Goal: Entertainment & Leisure: Browse casually

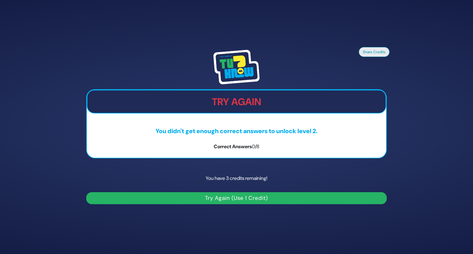
click at [247, 201] on button "Try Again (Use 1 Credit)" at bounding box center [236, 198] width 300 height 12
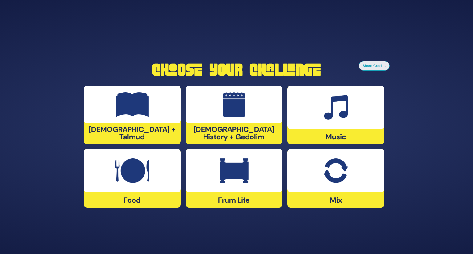
click at [246, 176] on img at bounding box center [233, 170] width 29 height 25
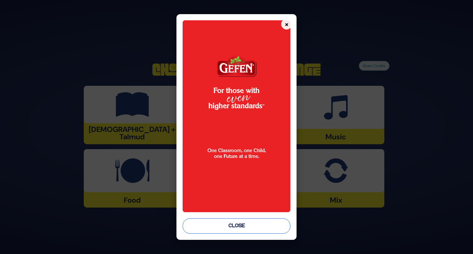
click at [235, 230] on button "Close" at bounding box center [236, 225] width 108 height 15
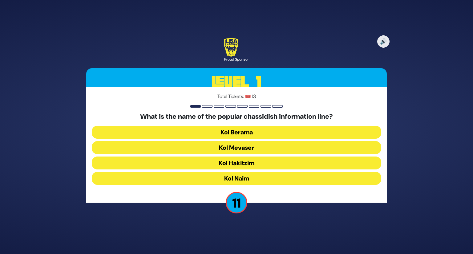
click at [262, 151] on button "Kol Mevaser" at bounding box center [236, 147] width 289 height 13
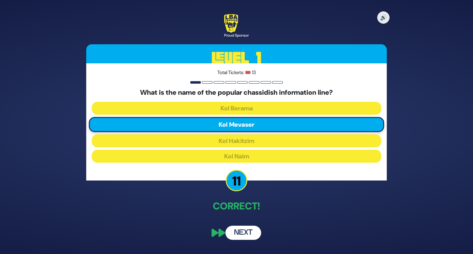
click at [248, 231] on button "Next" at bounding box center [243, 233] width 36 height 14
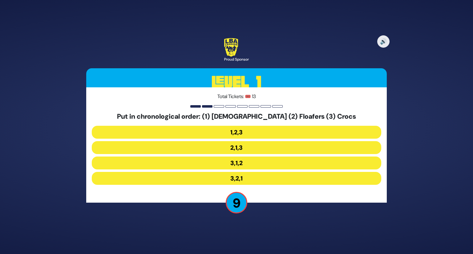
click at [240, 164] on button "3,1,2" at bounding box center [236, 163] width 289 height 13
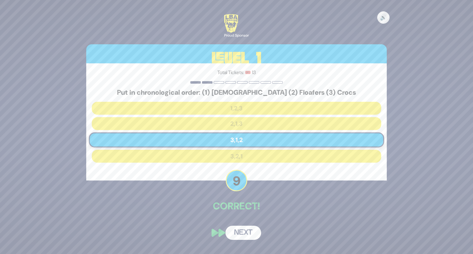
click at [238, 234] on button "Next" at bounding box center [243, 233] width 36 height 14
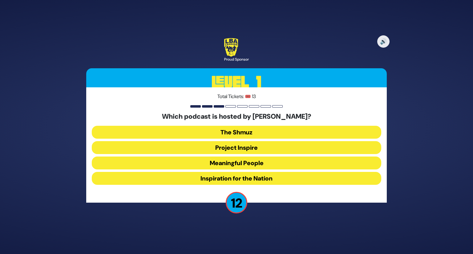
click at [241, 164] on button "Meaningful People" at bounding box center [236, 163] width 289 height 13
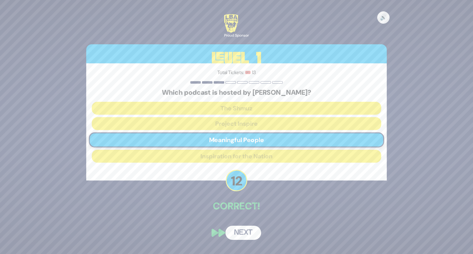
click at [243, 234] on button "Next" at bounding box center [243, 233] width 36 height 14
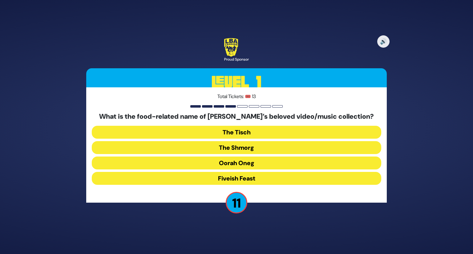
click at [244, 147] on button "The Shmorg" at bounding box center [236, 147] width 289 height 13
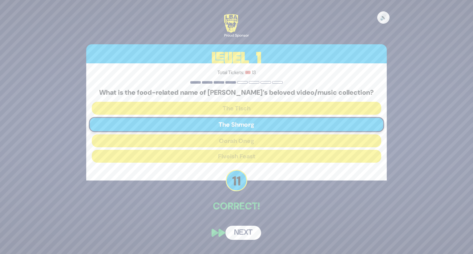
click at [243, 231] on button "Next" at bounding box center [243, 233] width 36 height 14
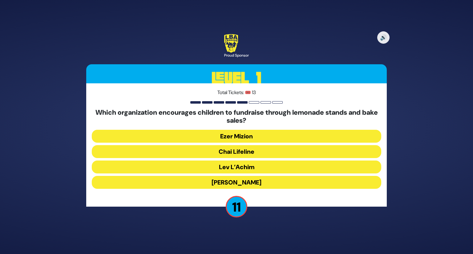
click at [255, 148] on button "Chai Lifeline" at bounding box center [236, 151] width 289 height 13
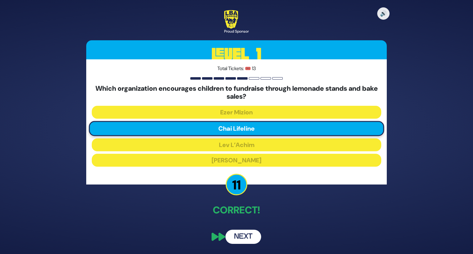
click at [251, 239] on button "Next" at bounding box center [243, 237] width 36 height 14
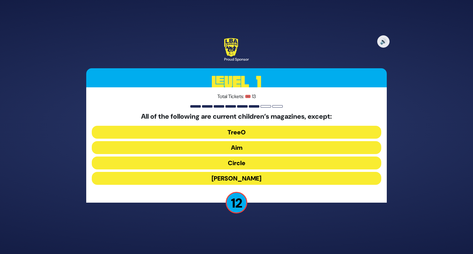
click at [255, 177] on button "Mishpacha Jr." at bounding box center [236, 178] width 289 height 13
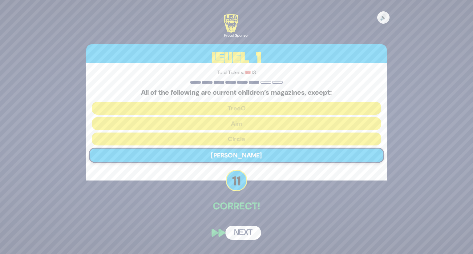
click at [235, 234] on button "Next" at bounding box center [243, 233] width 36 height 14
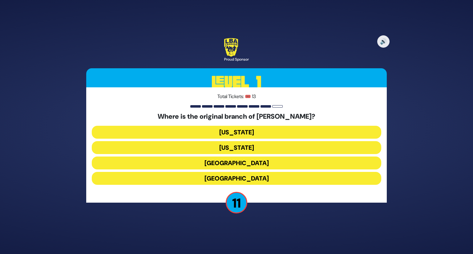
click at [246, 163] on button "London" at bounding box center [236, 163] width 289 height 13
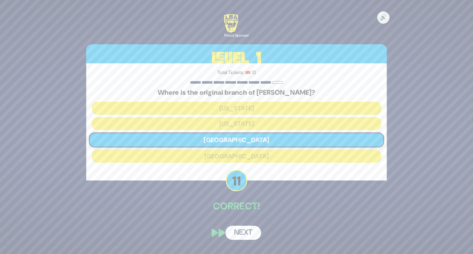
click at [243, 232] on button "Next" at bounding box center [243, 233] width 36 height 14
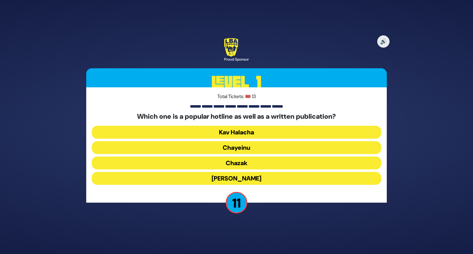
click at [253, 163] on button "Chazak" at bounding box center [236, 163] width 289 height 13
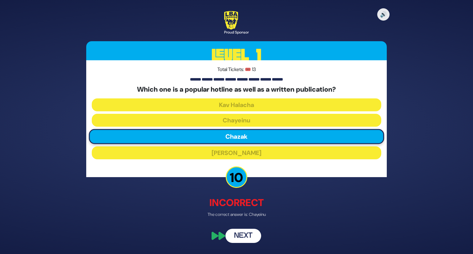
click at [239, 239] on button "Next" at bounding box center [243, 236] width 36 height 14
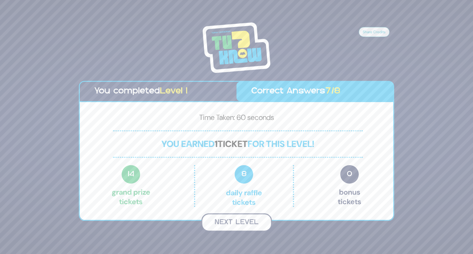
click at [241, 222] on button "Next Level" at bounding box center [236, 223] width 70 height 18
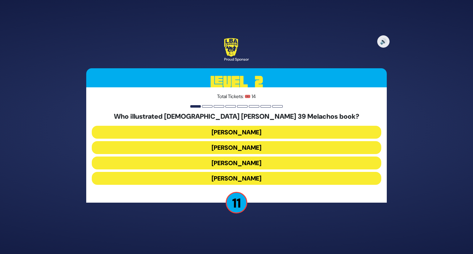
click at [249, 130] on button "Gadi Pollack" at bounding box center [236, 132] width 289 height 13
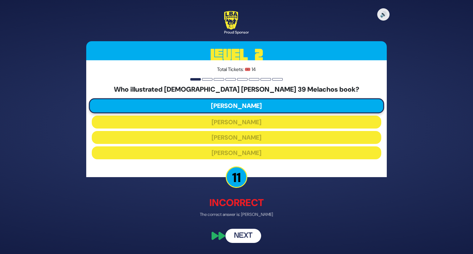
click at [246, 239] on button "Next" at bounding box center [243, 236] width 36 height 14
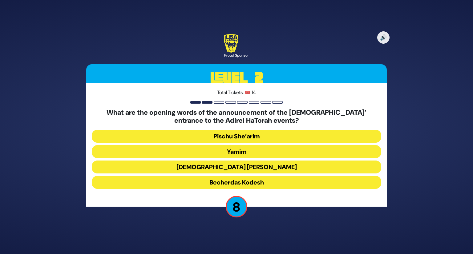
click at [239, 153] on button "Yamim" at bounding box center [236, 151] width 289 height 13
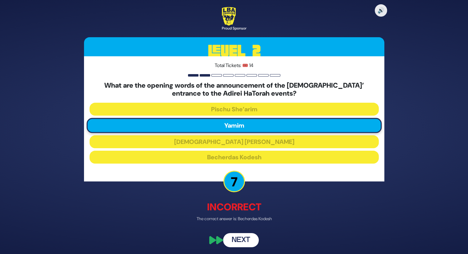
click at [233, 240] on button "Next" at bounding box center [241, 240] width 36 height 14
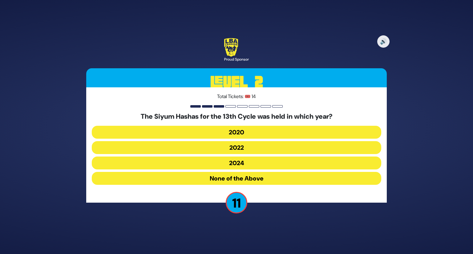
click at [240, 129] on button "2020" at bounding box center [236, 132] width 289 height 13
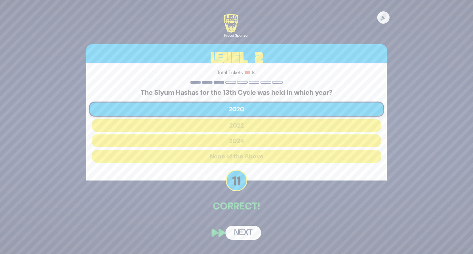
click at [245, 231] on button "Next" at bounding box center [243, 233] width 36 height 14
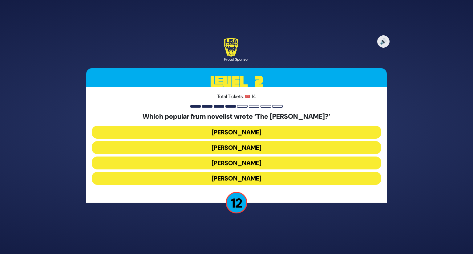
click at [246, 160] on button "Yair Weinstock" at bounding box center [236, 163] width 289 height 13
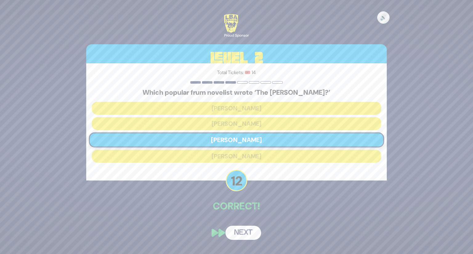
click at [239, 232] on button "Next" at bounding box center [243, 233] width 36 height 14
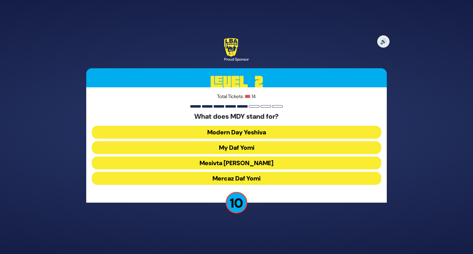
click at [256, 181] on button "Mercaz Daf Yomi" at bounding box center [236, 178] width 289 height 13
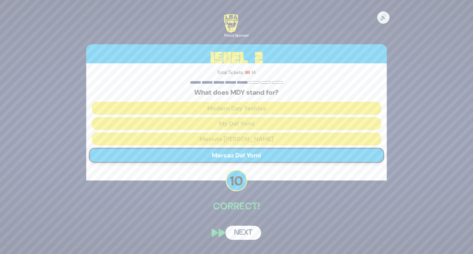
click at [238, 232] on button "Next" at bounding box center [243, 233] width 36 height 14
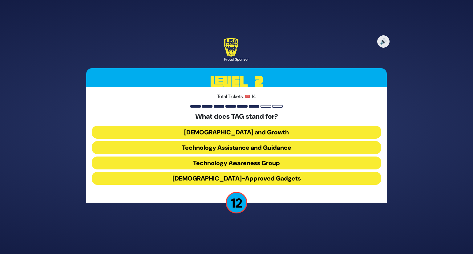
click at [247, 162] on button "Technology Awareness Group" at bounding box center [236, 163] width 289 height 13
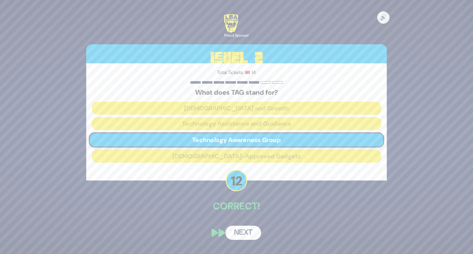
click at [241, 236] on button "Next" at bounding box center [243, 233] width 36 height 14
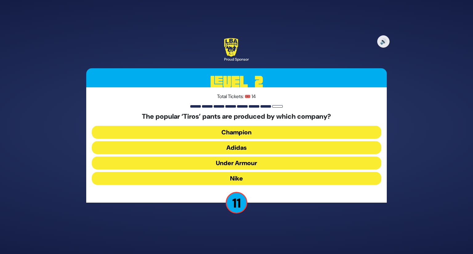
click at [254, 146] on button "Adidas" at bounding box center [236, 147] width 289 height 13
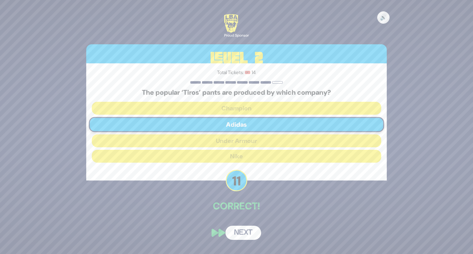
click at [239, 234] on button "Next" at bounding box center [243, 233] width 36 height 14
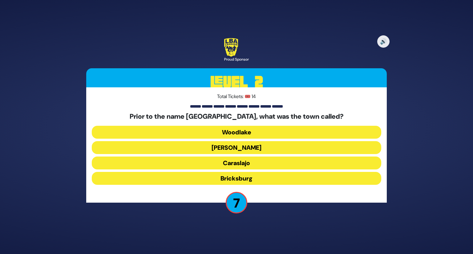
click at [238, 134] on button "Woodlake" at bounding box center [236, 132] width 289 height 13
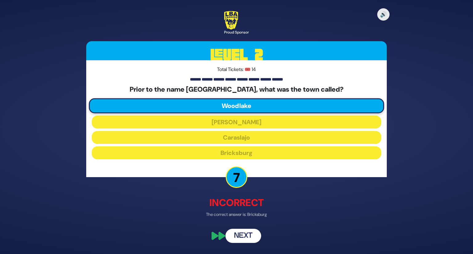
click at [245, 244] on div "🔊 Proud Sponsor Level 2 Total Tickets: 🎟️ 14 Prior to the name Lakewood NJ, wha…" at bounding box center [236, 127] width 315 height 247
click at [245, 235] on button "Next" at bounding box center [243, 236] width 36 height 14
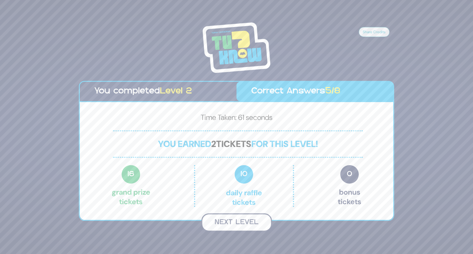
click at [241, 226] on button "Next Level" at bounding box center [236, 223] width 70 height 18
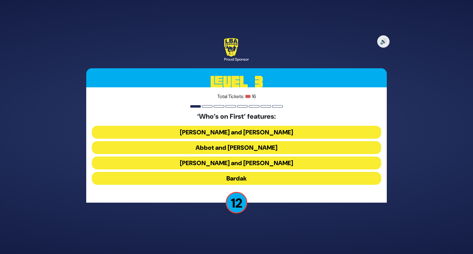
click at [249, 150] on button "Abbot and Costello" at bounding box center [236, 147] width 289 height 13
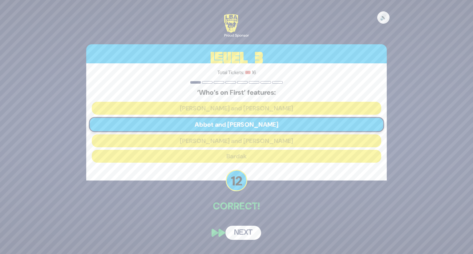
click at [241, 231] on button "Next" at bounding box center [243, 233] width 36 height 14
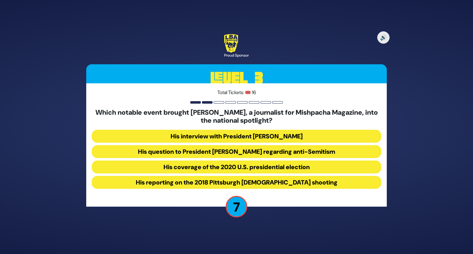
click at [267, 153] on button "His question to President Donald Trump regarding anti-Semitism" at bounding box center [236, 151] width 289 height 13
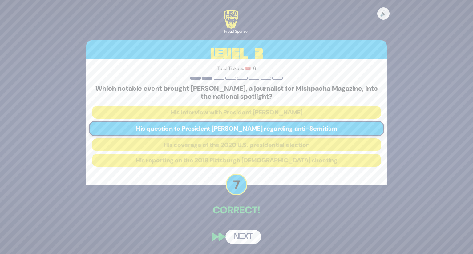
click at [234, 236] on button "Next" at bounding box center [243, 237] width 36 height 14
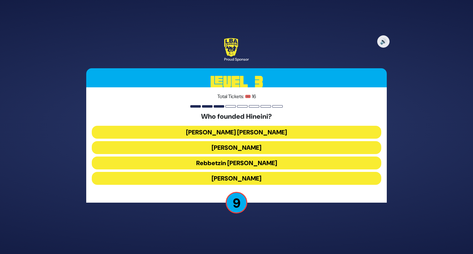
click at [248, 167] on button "Rebbetzin Zehava Braunstein" at bounding box center [236, 163] width 289 height 13
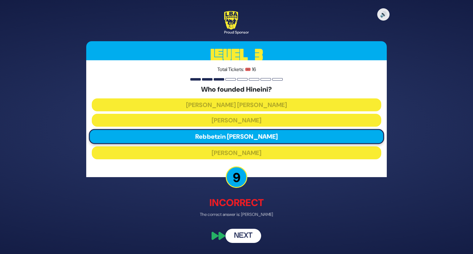
click at [242, 233] on button "Next" at bounding box center [243, 236] width 36 height 14
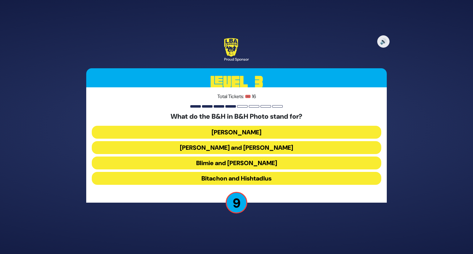
click at [260, 147] on button "Baumann and Hart" at bounding box center [236, 147] width 289 height 13
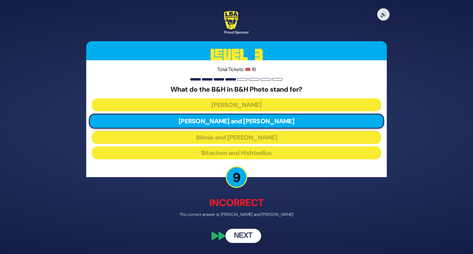
click at [236, 235] on button "Next" at bounding box center [243, 236] width 36 height 14
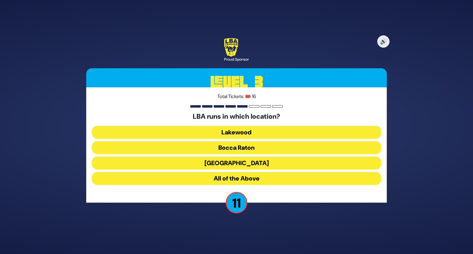
click at [249, 181] on button "All of the Above" at bounding box center [236, 178] width 289 height 13
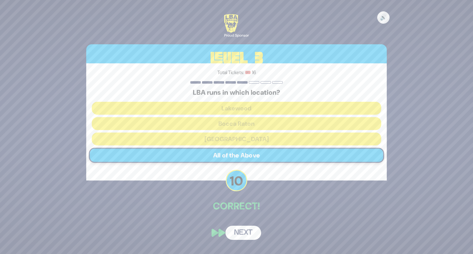
click at [246, 234] on button "Next" at bounding box center [243, 233] width 36 height 14
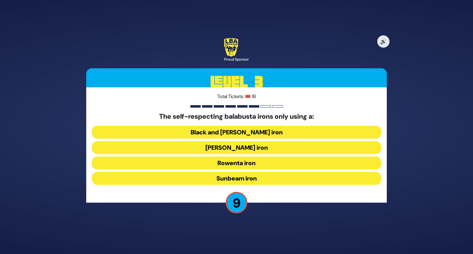
click at [256, 133] on button "Black and [PERSON_NAME] iron" at bounding box center [236, 132] width 289 height 13
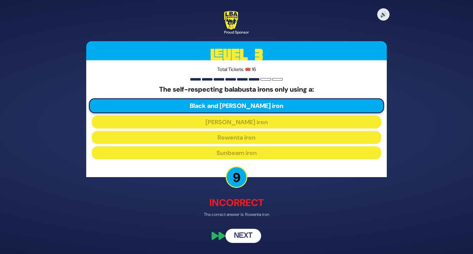
click at [249, 233] on button "Next" at bounding box center [243, 236] width 36 height 14
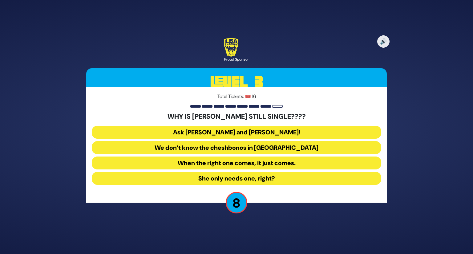
click at [275, 147] on button "We don’t know the cheshbonos in Shamayim" at bounding box center [236, 147] width 289 height 13
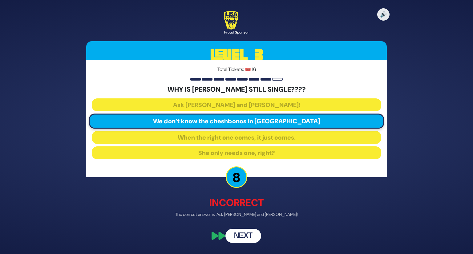
click at [249, 239] on button "Next" at bounding box center [243, 236] width 36 height 14
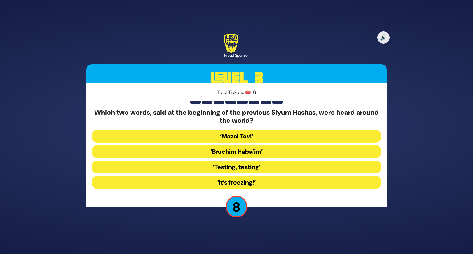
click at [255, 154] on button "‘Bruchim Haba’im’" at bounding box center [236, 151] width 289 height 13
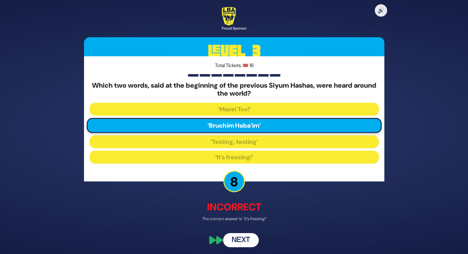
click at [242, 238] on button "Next" at bounding box center [241, 240] width 36 height 14
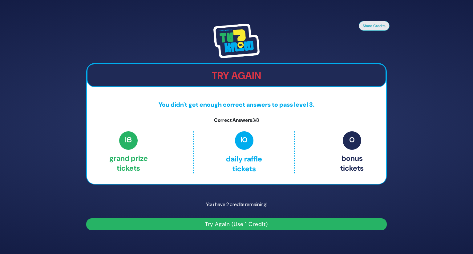
click at [242, 226] on button "Try Again (Use 1 Credit)" at bounding box center [236, 224] width 300 height 12
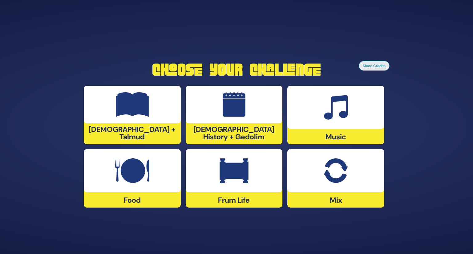
click at [353, 171] on div at bounding box center [335, 170] width 97 height 43
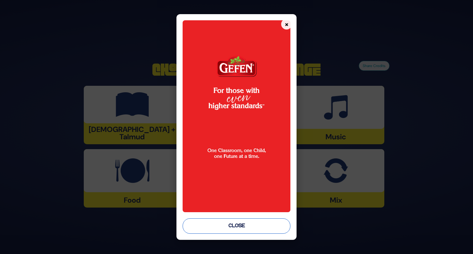
click at [232, 228] on button "Close" at bounding box center [236, 225] width 108 height 15
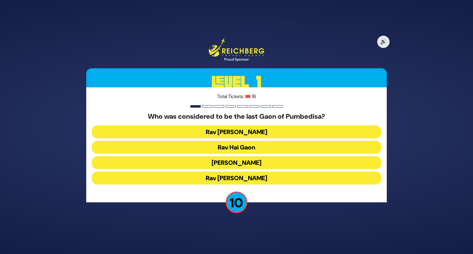
click at [248, 166] on button "[PERSON_NAME]" at bounding box center [236, 162] width 289 height 13
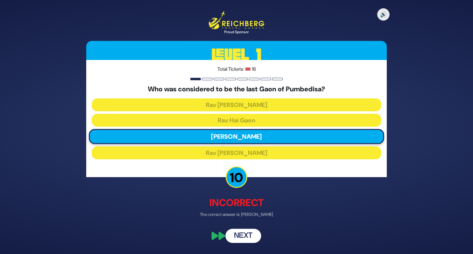
click at [245, 235] on button "Next" at bounding box center [243, 236] width 36 height 14
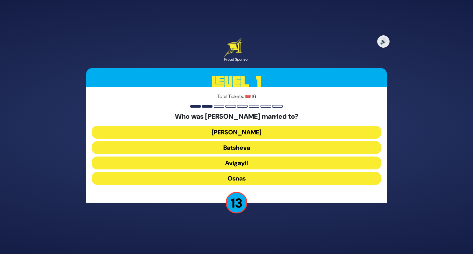
click at [251, 131] on button "[PERSON_NAME]" at bounding box center [236, 132] width 289 height 13
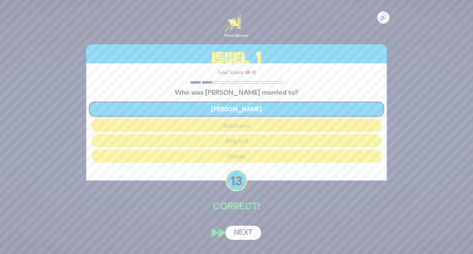
click at [242, 232] on button "Next" at bounding box center [243, 233] width 36 height 14
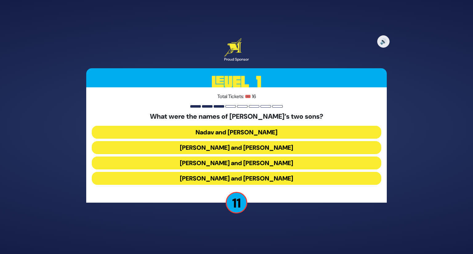
click at [246, 179] on button "[PERSON_NAME] and [PERSON_NAME]" at bounding box center [236, 178] width 289 height 13
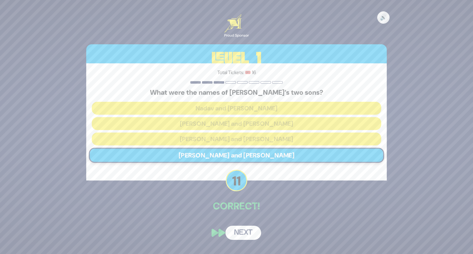
click at [241, 230] on button "Next" at bounding box center [243, 233] width 36 height 14
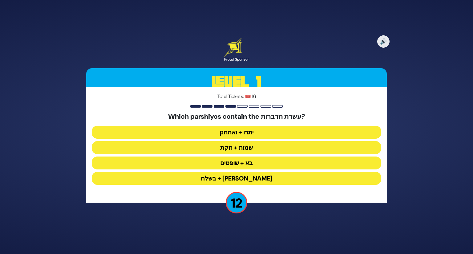
click at [250, 134] on button "יתרו + ואתחנן" at bounding box center [236, 132] width 289 height 13
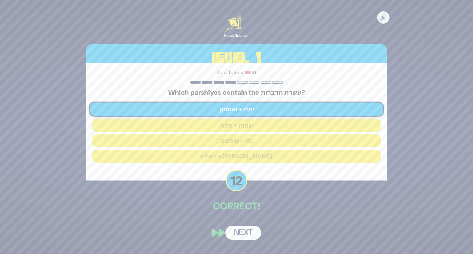
click at [242, 237] on button "Next" at bounding box center [243, 233] width 36 height 14
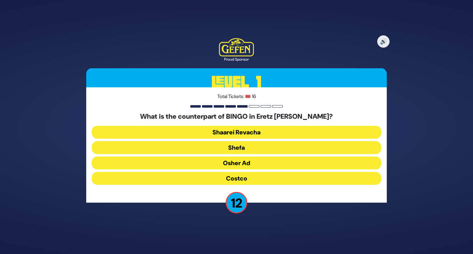
click at [243, 150] on button "Shefa" at bounding box center [236, 147] width 289 height 13
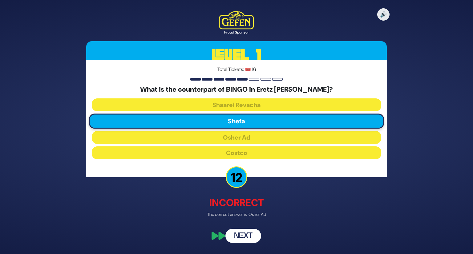
click at [248, 233] on button "Next" at bounding box center [243, 236] width 36 height 14
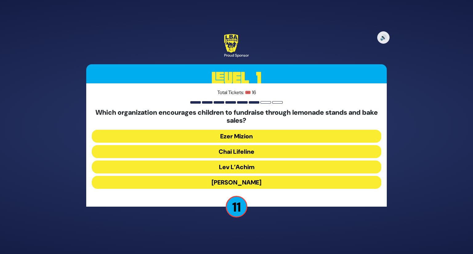
click at [244, 150] on button "Chai Lifeline" at bounding box center [236, 151] width 289 height 13
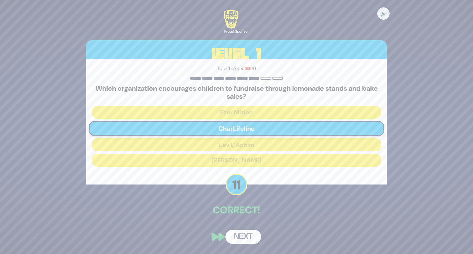
click at [251, 233] on button "Next" at bounding box center [243, 237] width 36 height 14
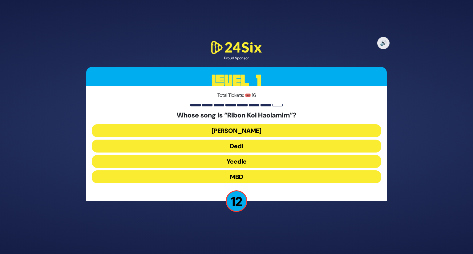
click at [244, 132] on button "[PERSON_NAME]" at bounding box center [236, 130] width 289 height 13
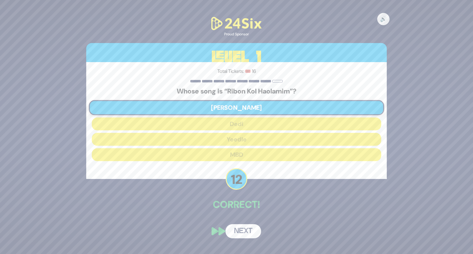
click at [244, 232] on button "Next" at bounding box center [243, 231] width 36 height 14
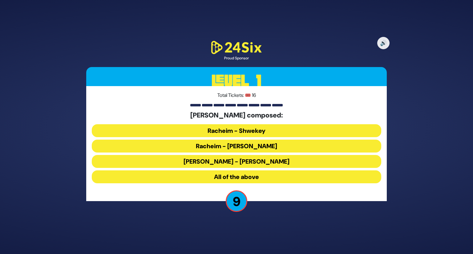
click at [250, 129] on button "Racheim - Shwekey" at bounding box center [236, 130] width 289 height 13
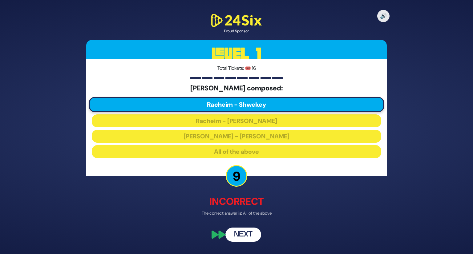
click at [249, 231] on button "Next" at bounding box center [243, 234] width 36 height 14
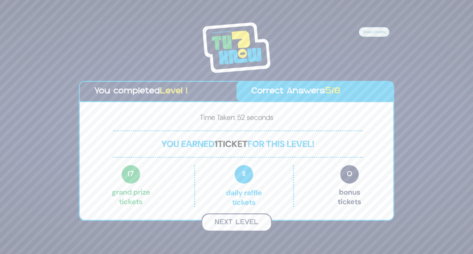
click at [238, 223] on button "Next Level" at bounding box center [236, 223] width 70 height 18
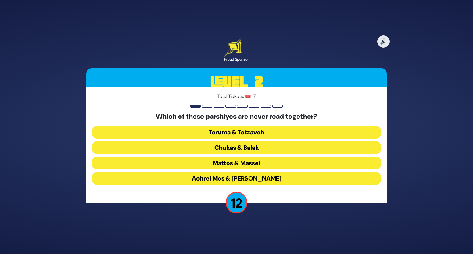
click at [263, 134] on button "Teruma & Tetzaveh" at bounding box center [236, 132] width 289 height 13
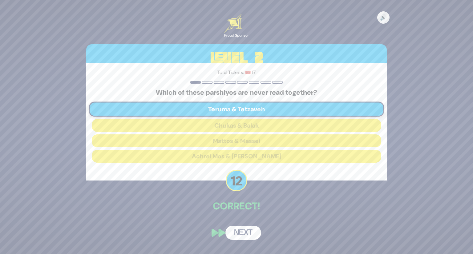
click at [239, 237] on button "Next" at bounding box center [243, 233] width 36 height 14
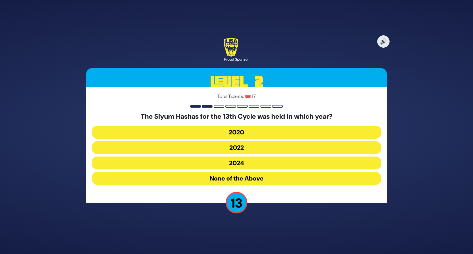
click at [243, 132] on button "2020" at bounding box center [236, 132] width 289 height 13
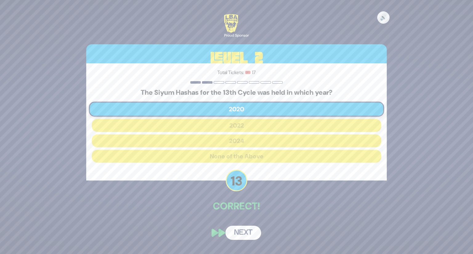
click at [240, 233] on button "Next" at bounding box center [243, 233] width 36 height 14
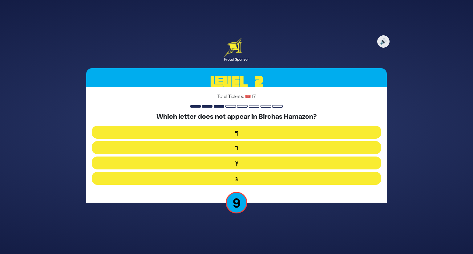
click at [234, 131] on button "ף" at bounding box center [236, 132] width 289 height 13
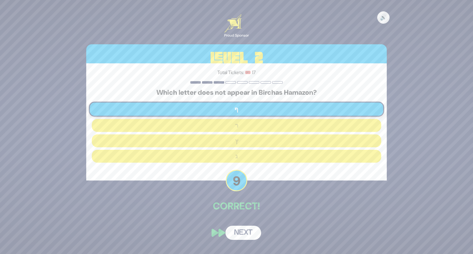
click at [240, 233] on button "Next" at bounding box center [243, 233] width 36 height 14
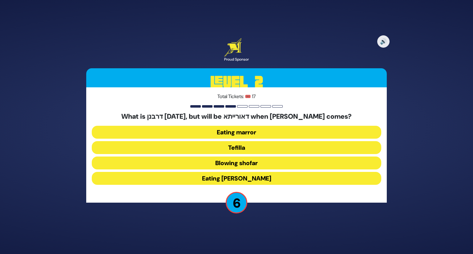
click at [248, 132] on button "Eating marror" at bounding box center [236, 132] width 289 height 13
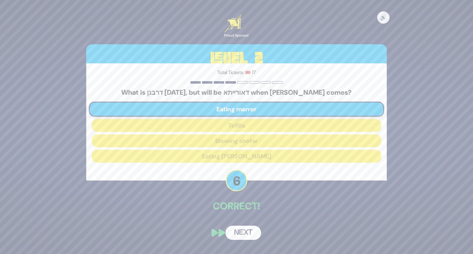
click at [242, 234] on button "Next" at bounding box center [243, 233] width 36 height 14
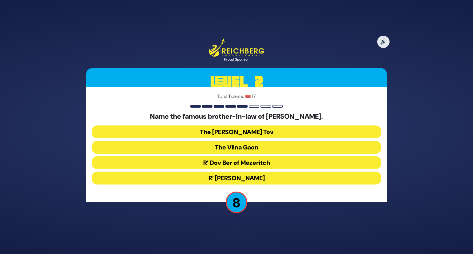
click at [256, 147] on button "The Vilna Gaon" at bounding box center [236, 147] width 289 height 13
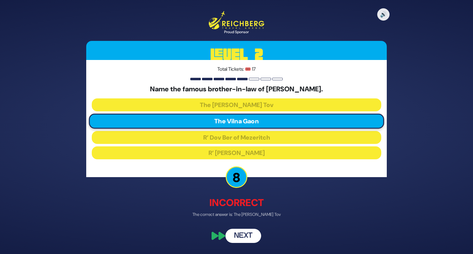
click at [246, 233] on button "Next" at bounding box center [243, 236] width 36 height 14
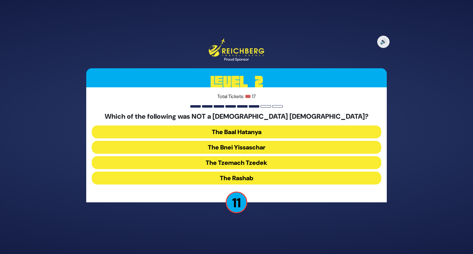
click at [252, 147] on button "The Bnei Yissaschar" at bounding box center [236, 147] width 289 height 13
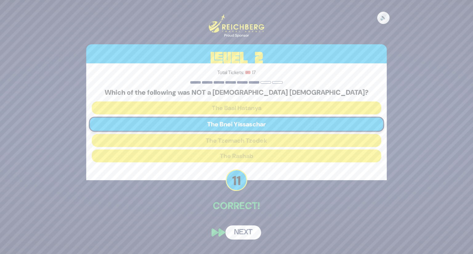
click at [234, 231] on button "Next" at bounding box center [243, 233] width 36 height 14
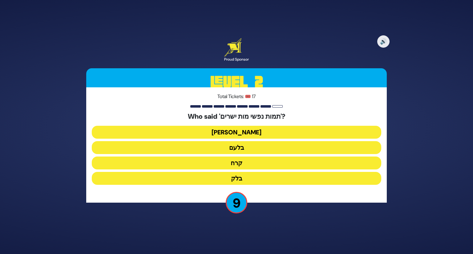
click at [241, 132] on button "[PERSON_NAME]" at bounding box center [236, 132] width 289 height 13
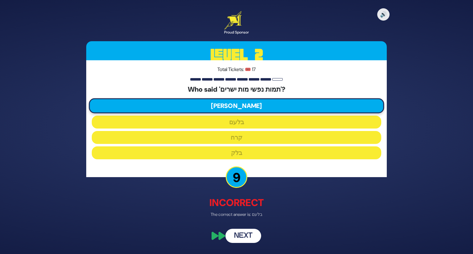
click at [236, 236] on button "Next" at bounding box center [243, 236] width 36 height 14
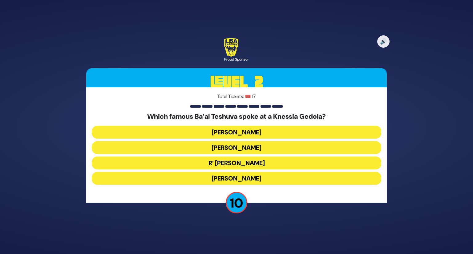
click at [247, 163] on button "R’ [PERSON_NAME]" at bounding box center [236, 163] width 289 height 13
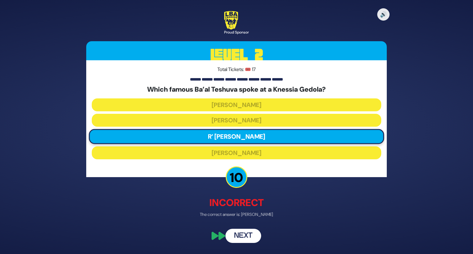
click at [249, 236] on button "Next" at bounding box center [243, 236] width 36 height 14
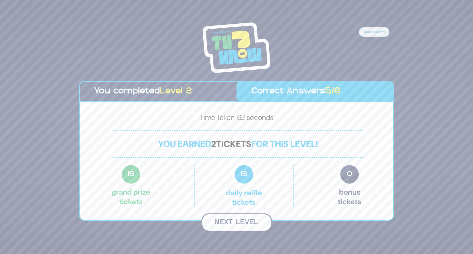
click at [222, 218] on button "Next Level" at bounding box center [236, 223] width 70 height 18
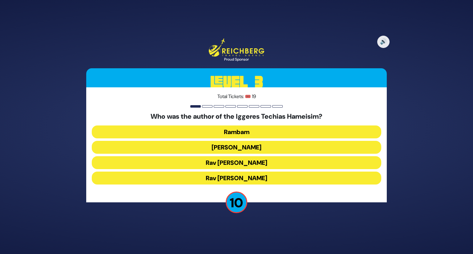
click at [259, 165] on button "Rav [PERSON_NAME]" at bounding box center [236, 162] width 289 height 13
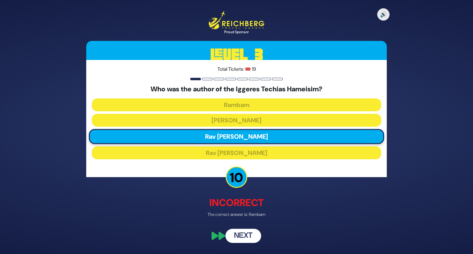
click at [240, 234] on button "Next" at bounding box center [243, 236] width 36 height 14
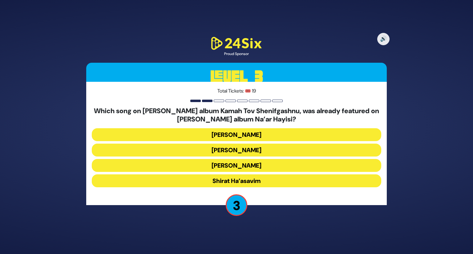
click at [241, 180] on button "Shirat Ha’asavim" at bounding box center [236, 180] width 289 height 13
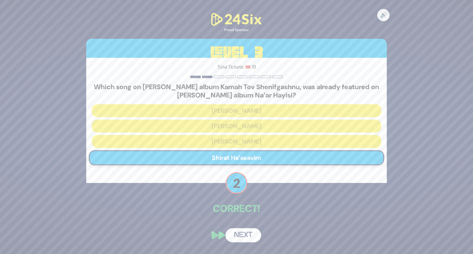
click at [249, 236] on button "Next" at bounding box center [243, 235] width 36 height 14
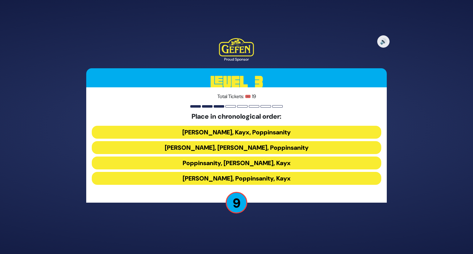
click at [253, 178] on button "[PERSON_NAME], Poppinsanity, Kayx" at bounding box center [236, 178] width 289 height 13
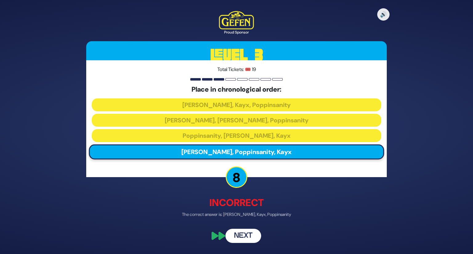
click at [243, 237] on button "Next" at bounding box center [243, 236] width 36 height 14
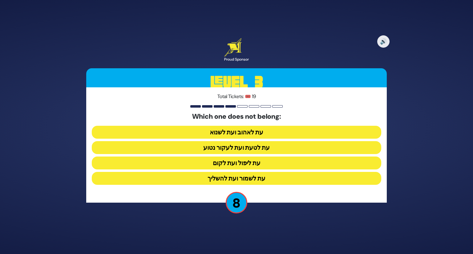
click at [246, 162] on button "עת ליפול ועת לקום" at bounding box center [236, 163] width 289 height 13
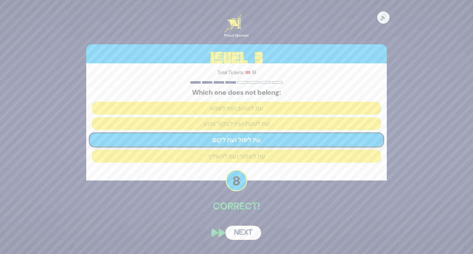
click at [248, 230] on button "Next" at bounding box center [243, 233] width 36 height 14
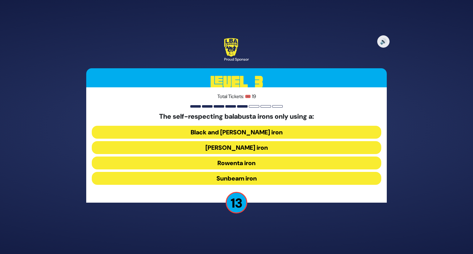
click at [244, 163] on button "Rowenta iron" at bounding box center [236, 163] width 289 height 13
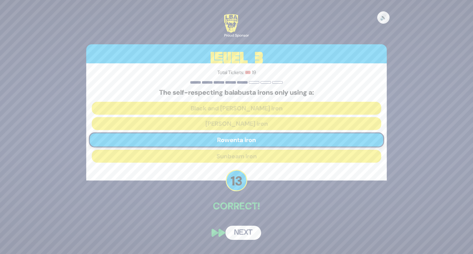
click at [247, 234] on button "Next" at bounding box center [243, 233] width 36 height 14
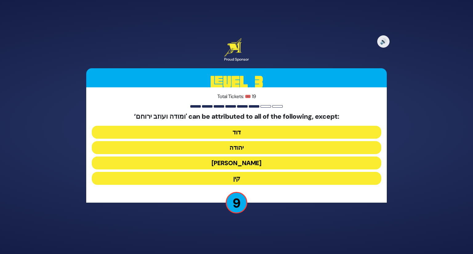
click at [238, 180] on button "קין" at bounding box center [236, 178] width 289 height 13
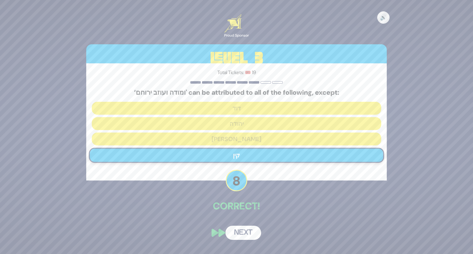
click at [239, 234] on button "Next" at bounding box center [243, 233] width 36 height 14
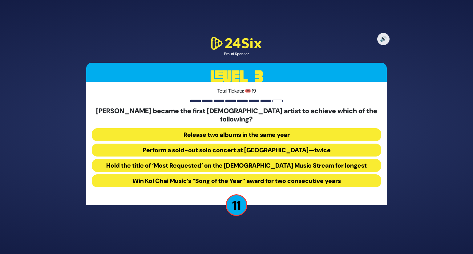
click at [257, 148] on button "Perform a sold-out solo concert at [GEOGRAPHIC_DATA]—twice" at bounding box center [236, 150] width 289 height 13
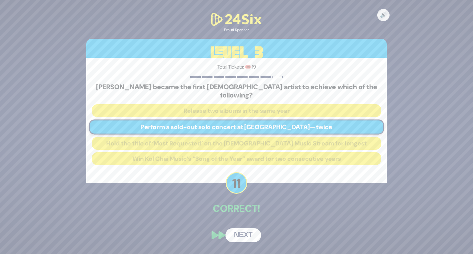
click at [249, 228] on button "Next" at bounding box center [243, 235] width 36 height 14
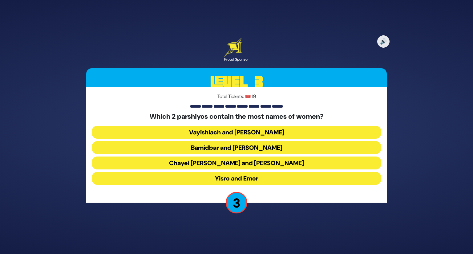
click at [258, 179] on button "Yisro and Emor" at bounding box center [236, 178] width 289 height 13
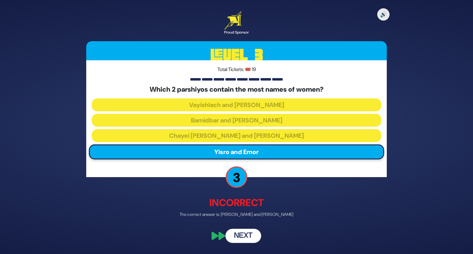
click at [250, 234] on button "Next" at bounding box center [243, 236] width 36 height 14
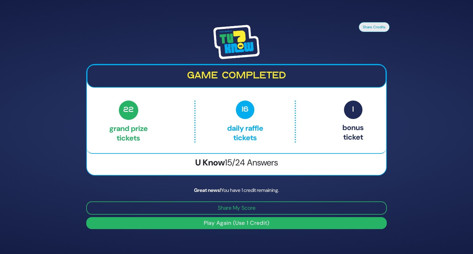
click at [251, 224] on button "Play Again (Use 1 Credit)" at bounding box center [236, 223] width 300 height 12
click at [218, 223] on button "Play Again (Use 1 Credit)" at bounding box center [236, 223] width 300 height 12
click at [252, 192] on div "Great news! You have 1 credit remaining." at bounding box center [236, 190] width 300 height 7
click at [229, 220] on button "Play Again (Use 1 Credit)" at bounding box center [236, 223] width 300 height 12
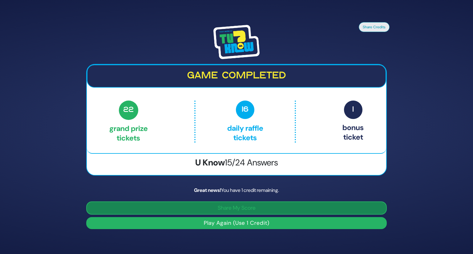
click at [237, 207] on button "Share My Score" at bounding box center [236, 208] width 300 height 13
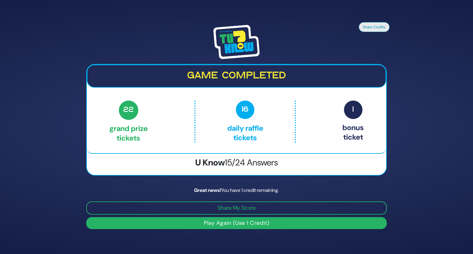
click at [236, 223] on button "Play Again (Use 1 Credit)" at bounding box center [236, 223] width 300 height 12
click at [212, 49] on div at bounding box center [236, 42] width 300 height 34
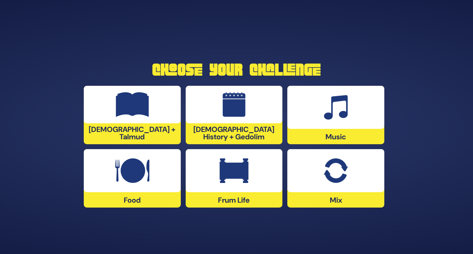
click at [104, 157] on div at bounding box center [132, 170] width 97 height 43
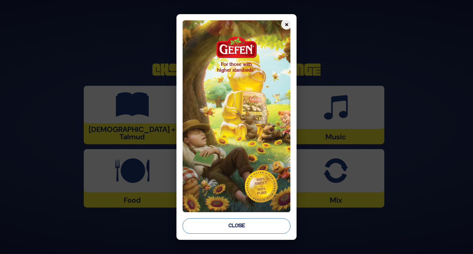
click at [234, 227] on button "Close" at bounding box center [236, 225] width 108 height 15
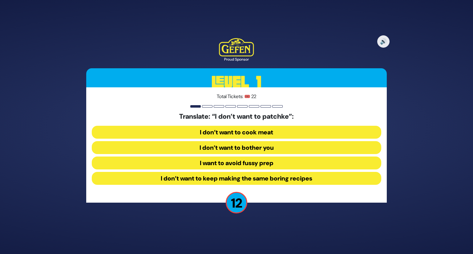
click at [258, 165] on button "I want to avoid fussy prep" at bounding box center [236, 163] width 289 height 13
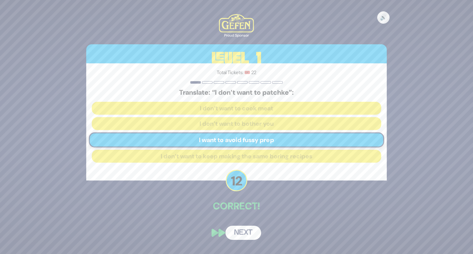
click at [245, 232] on button "Next" at bounding box center [243, 233] width 36 height 14
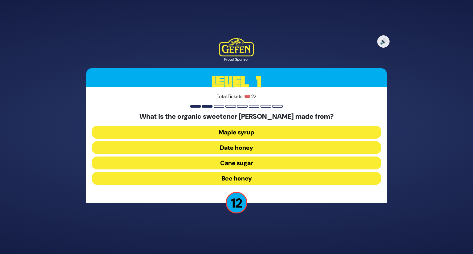
click at [247, 147] on button "Date honey" at bounding box center [236, 147] width 289 height 13
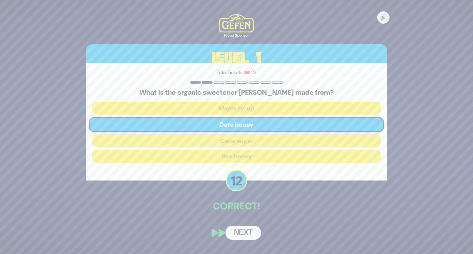
click at [239, 232] on button "Next" at bounding box center [243, 233] width 36 height 14
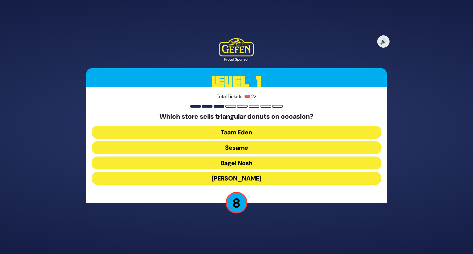
click at [241, 146] on button "Sesame" at bounding box center [236, 147] width 289 height 13
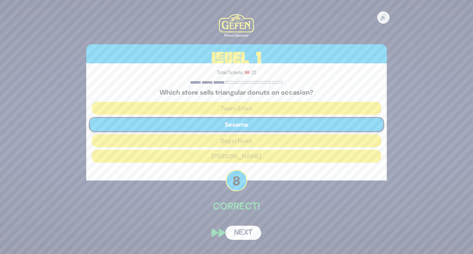
click at [241, 231] on button "Next" at bounding box center [243, 233] width 36 height 14
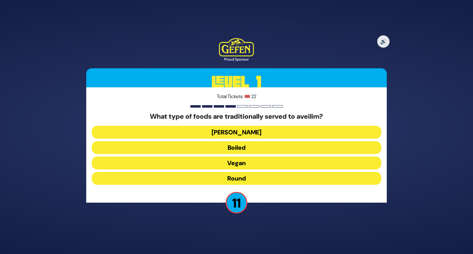
click at [238, 182] on button "Round" at bounding box center [236, 178] width 289 height 13
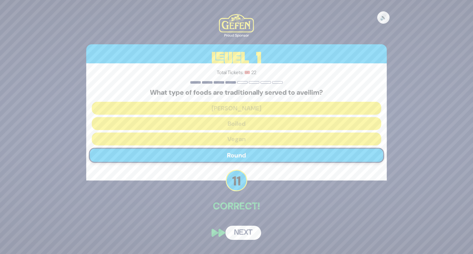
click at [239, 232] on button "Next" at bounding box center [243, 233] width 36 height 14
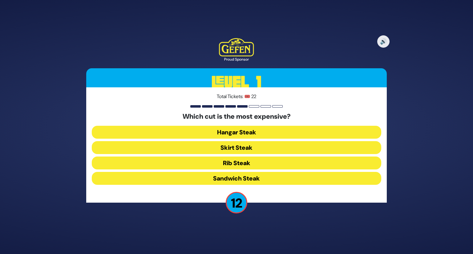
click at [234, 162] on button "Rib Steak" at bounding box center [236, 163] width 289 height 13
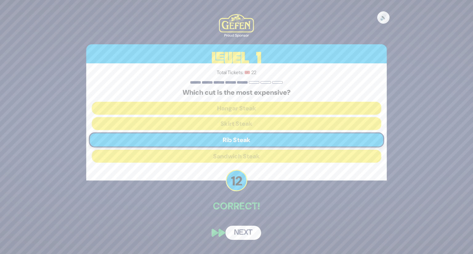
click at [243, 232] on button "Next" at bounding box center [243, 233] width 36 height 14
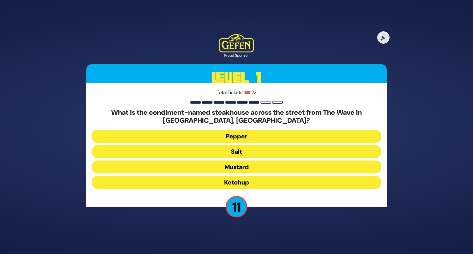
click at [243, 153] on button "Salt" at bounding box center [236, 151] width 289 height 13
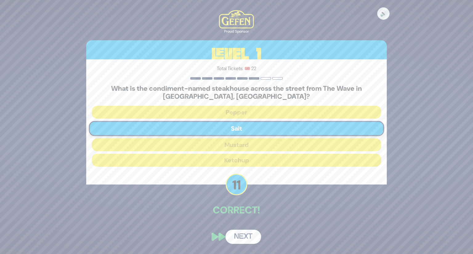
click at [242, 238] on button "Next" at bounding box center [243, 237] width 36 height 14
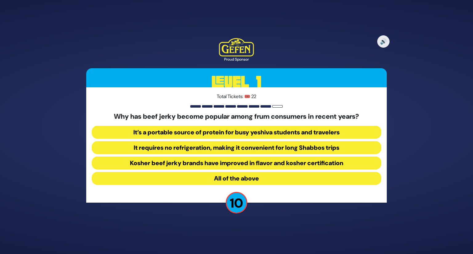
click at [232, 178] on button "All of the above" at bounding box center [236, 178] width 289 height 13
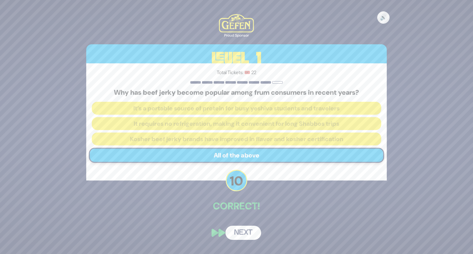
click at [244, 231] on button "Next" at bounding box center [243, 233] width 36 height 14
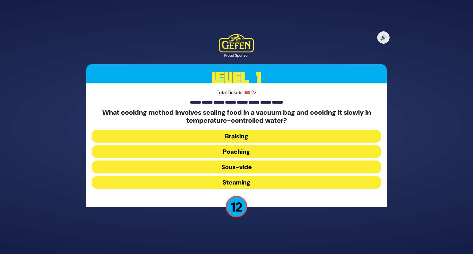
click at [242, 168] on button "Sous-vide" at bounding box center [236, 167] width 289 height 13
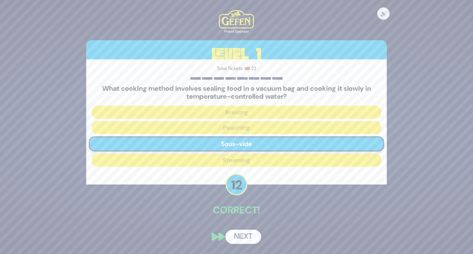
click at [242, 227] on div "🔊 Proud Sponsor Level 1 Total Tickets: 🎟️ 22 What cooking method involves seali…" at bounding box center [236, 127] width 315 height 249
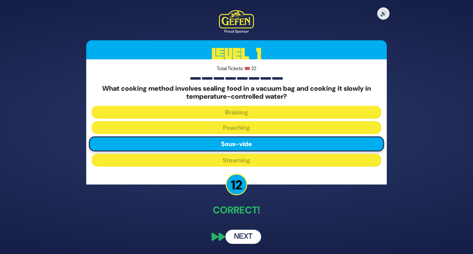
click at [245, 235] on button "Next" at bounding box center [243, 237] width 36 height 14
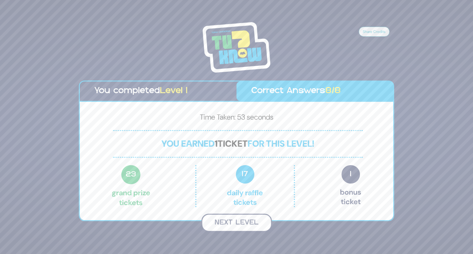
click at [248, 214] on button "Next Level" at bounding box center [236, 223] width 70 height 18
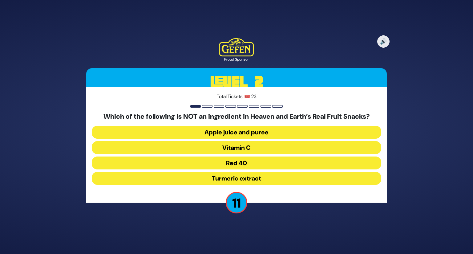
click at [249, 162] on button "Red 40" at bounding box center [236, 163] width 289 height 13
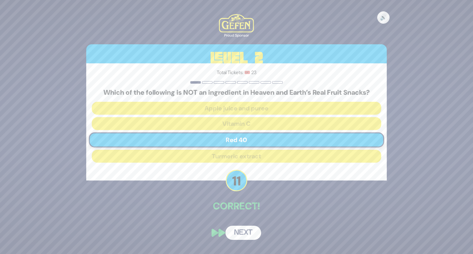
click at [242, 231] on button "Next" at bounding box center [243, 233] width 36 height 14
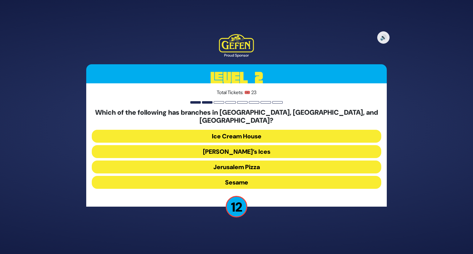
click at [246, 145] on button "Rita’s Ices" at bounding box center [236, 151] width 289 height 13
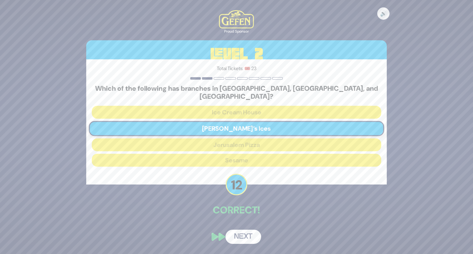
click at [239, 233] on button "Next" at bounding box center [243, 237] width 36 height 14
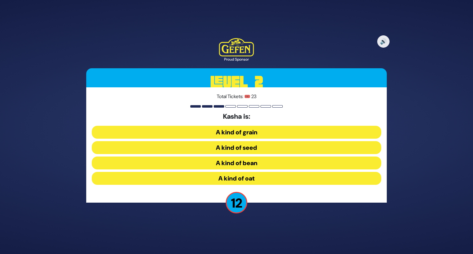
click at [258, 131] on button "A kind of grain" at bounding box center [236, 132] width 289 height 13
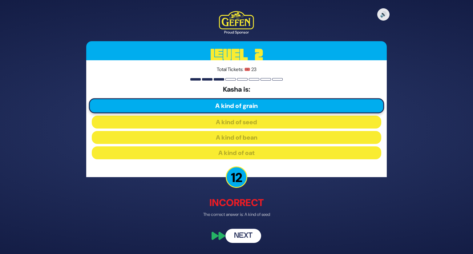
click at [245, 235] on button "Next" at bounding box center [243, 236] width 36 height 14
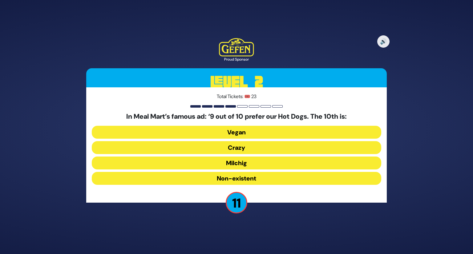
click at [234, 166] on button "Milchig" at bounding box center [236, 163] width 289 height 13
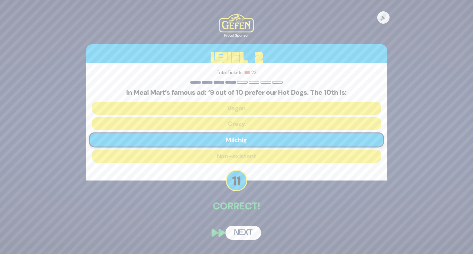
click at [243, 233] on button "Next" at bounding box center [243, 233] width 36 height 14
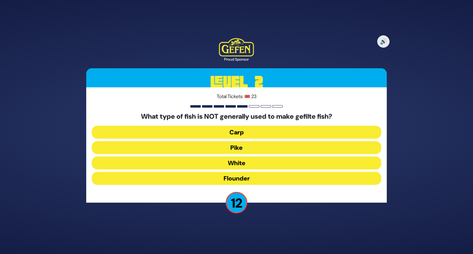
click at [245, 179] on button "Flounder" at bounding box center [236, 178] width 289 height 13
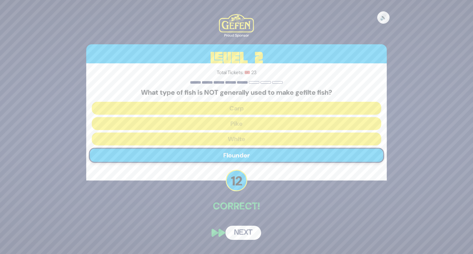
click at [235, 234] on button "Next" at bounding box center [243, 233] width 36 height 14
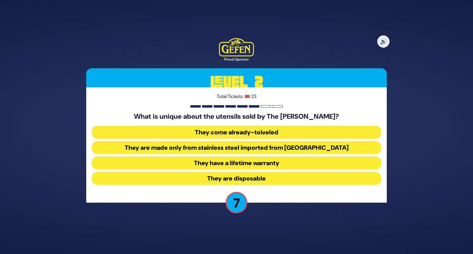
click at [257, 149] on button "They are made only from stainless steel imported from Israel" at bounding box center [236, 147] width 289 height 13
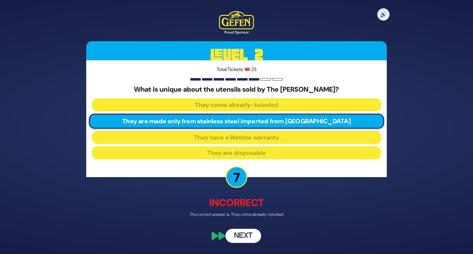
click at [245, 239] on button "Next" at bounding box center [243, 236] width 36 height 14
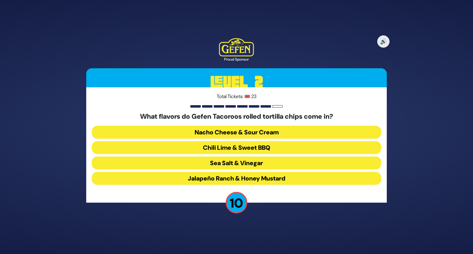
click at [260, 147] on button "Chili Lime & Sweet BBQ" at bounding box center [236, 147] width 289 height 13
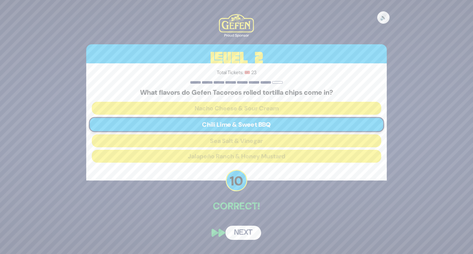
click at [241, 234] on button "Next" at bounding box center [243, 233] width 36 height 14
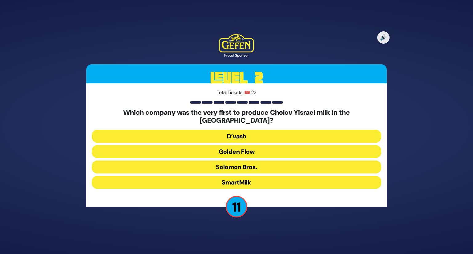
click at [240, 148] on button "Golden Flow" at bounding box center [236, 151] width 289 height 13
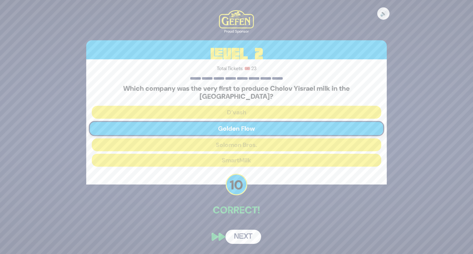
click at [242, 234] on button "Next" at bounding box center [243, 237] width 36 height 14
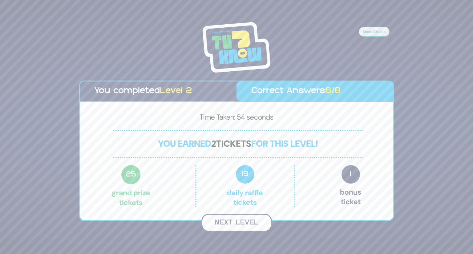
click at [241, 220] on button "Next Level" at bounding box center [236, 223] width 70 height 18
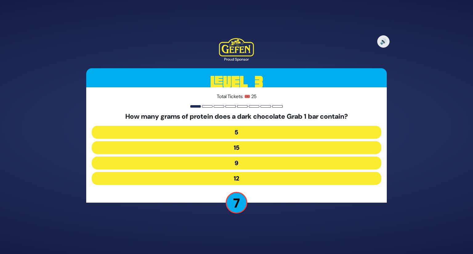
click at [241, 130] on button "5" at bounding box center [236, 132] width 289 height 13
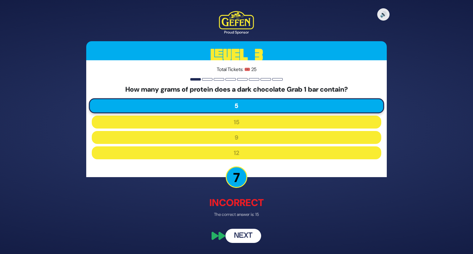
click at [250, 231] on button "Next" at bounding box center [243, 236] width 36 height 14
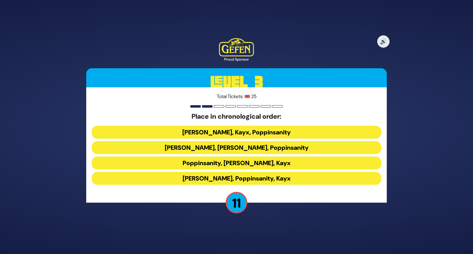
click at [228, 130] on button "[PERSON_NAME], Kayx, Poppinsanity" at bounding box center [236, 132] width 289 height 13
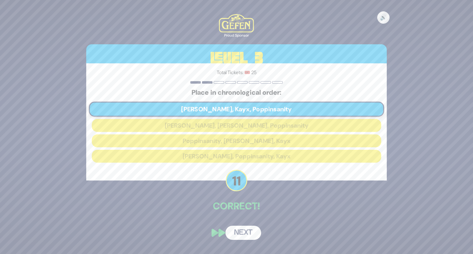
click at [238, 230] on button "Next" at bounding box center [243, 233] width 36 height 14
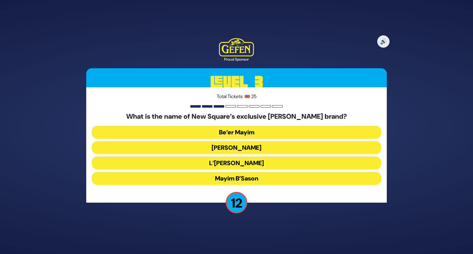
click at [240, 131] on button "Be’er Mayim" at bounding box center [236, 132] width 289 height 13
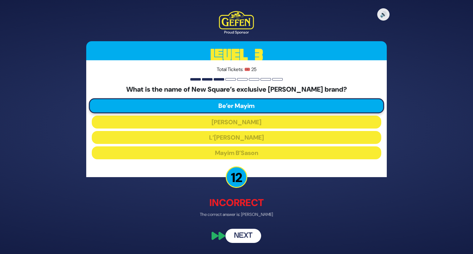
click at [245, 235] on button "Next" at bounding box center [243, 236] width 36 height 14
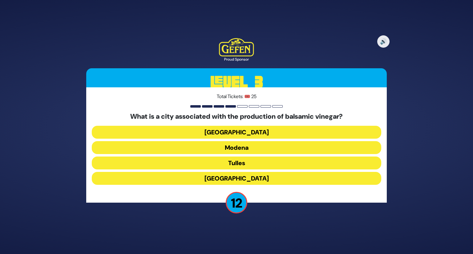
click at [241, 150] on button "Modena" at bounding box center [236, 147] width 289 height 13
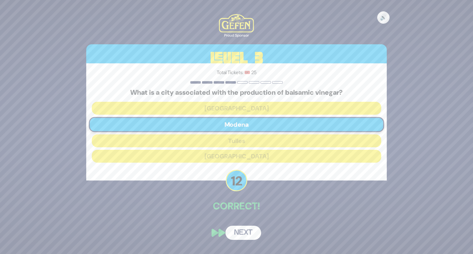
click at [249, 226] on button "Next" at bounding box center [243, 233] width 36 height 14
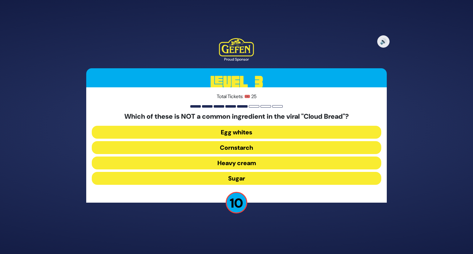
click at [234, 178] on button "Sugar" at bounding box center [236, 178] width 289 height 13
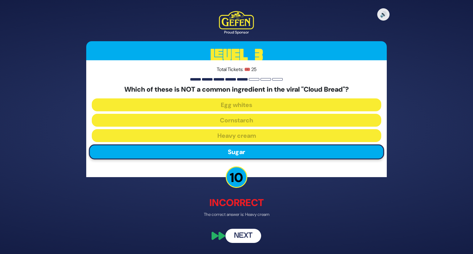
click at [260, 238] on button "Next" at bounding box center [243, 236] width 36 height 14
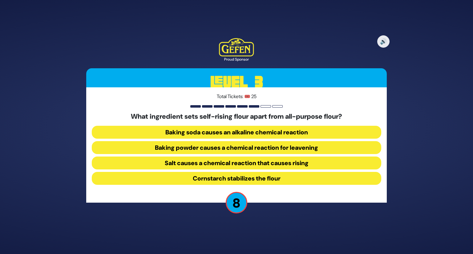
click at [225, 129] on button "Baking soda causes an alkaline chemical reaction" at bounding box center [236, 132] width 289 height 13
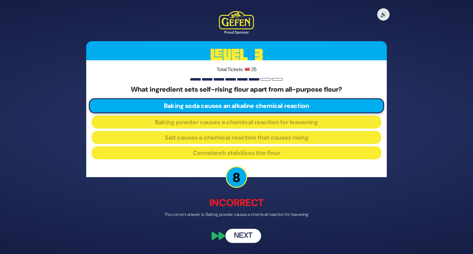
click at [244, 231] on button "Next" at bounding box center [243, 236] width 36 height 14
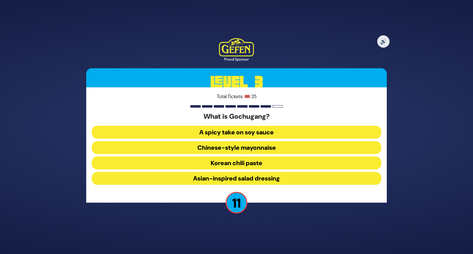
click at [252, 162] on button "Korean chili paste" at bounding box center [236, 163] width 289 height 13
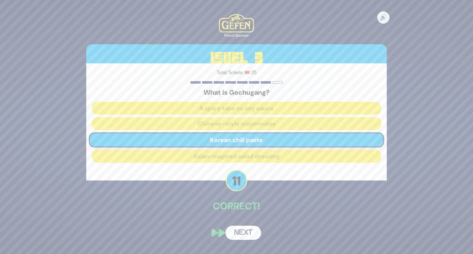
click at [247, 235] on button "Next" at bounding box center [243, 233] width 36 height 14
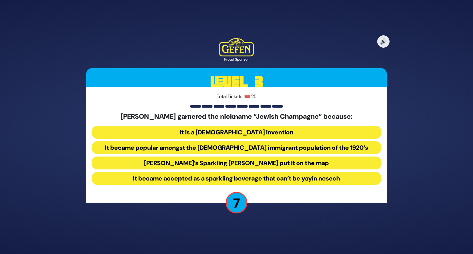
click at [235, 151] on button "It became popular amongst the Jewish immigrant population of the 1920’s" at bounding box center [236, 147] width 289 height 13
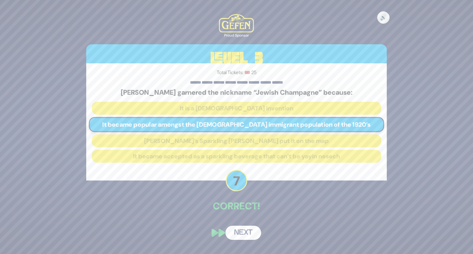
click at [245, 233] on button "Next" at bounding box center [243, 233] width 36 height 14
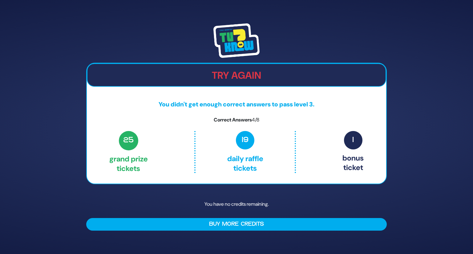
click at [188, 126] on div "Try Again You didn't get enough correct answers to pass level 3. Correct Answer…" at bounding box center [236, 124] width 300 height 122
click at [152, 130] on div "Try Again You didn't get enough correct answers to pass level 3. Correct Answer…" at bounding box center [236, 124] width 300 height 122
